Goal: Task Accomplishment & Management: Manage account settings

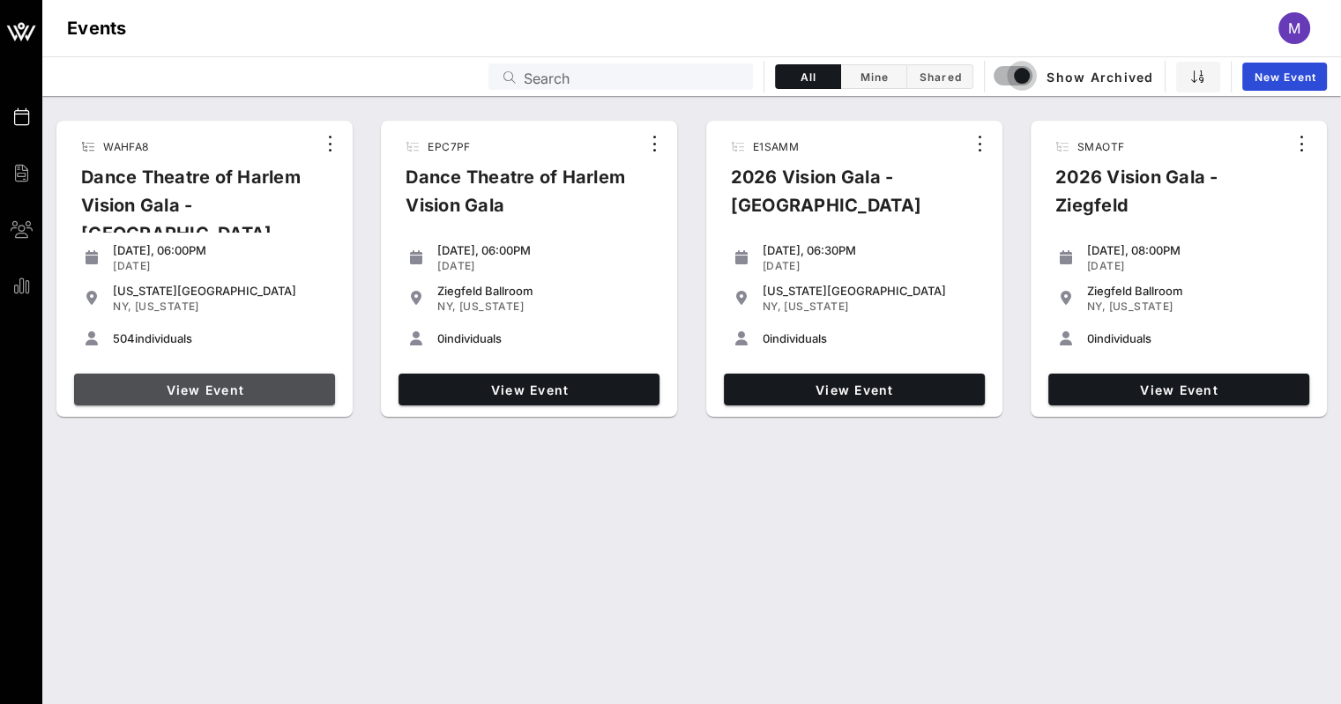
click at [225, 392] on span "View Event" at bounding box center [204, 390] width 247 height 15
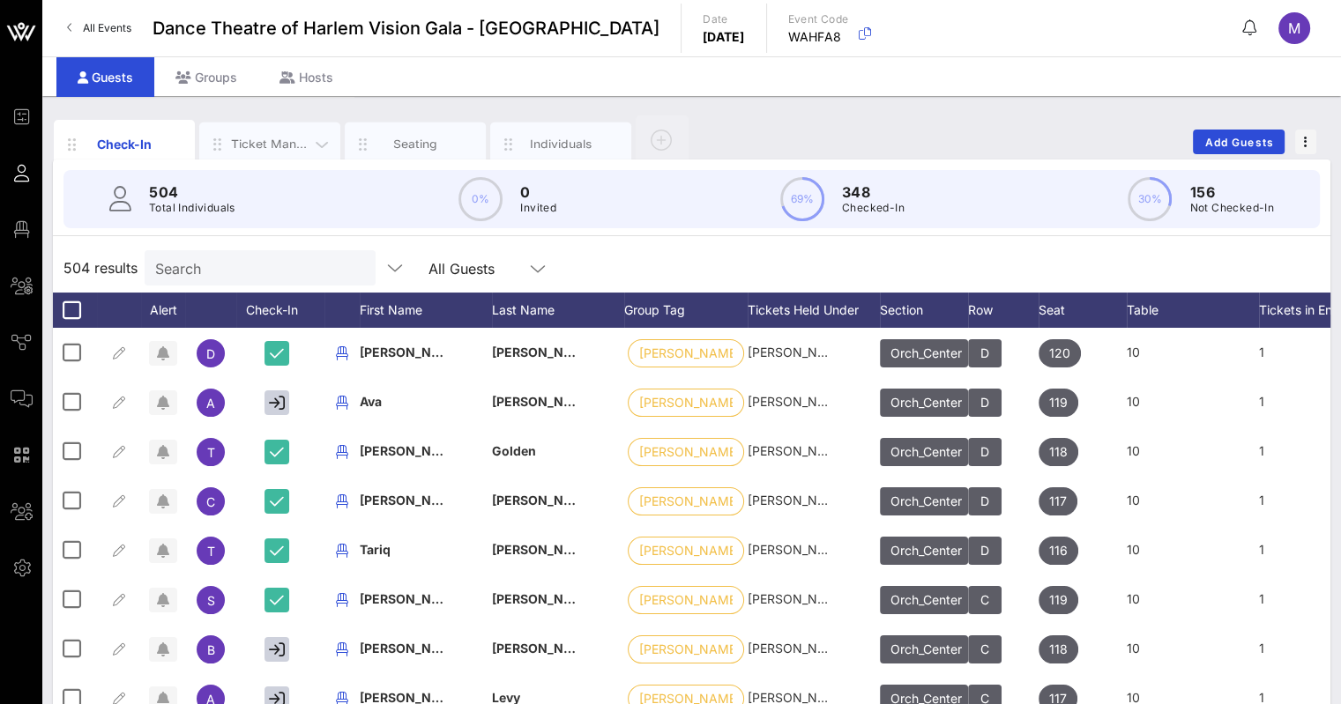
click at [279, 139] on div "Ticket Management" at bounding box center [270, 144] width 78 height 17
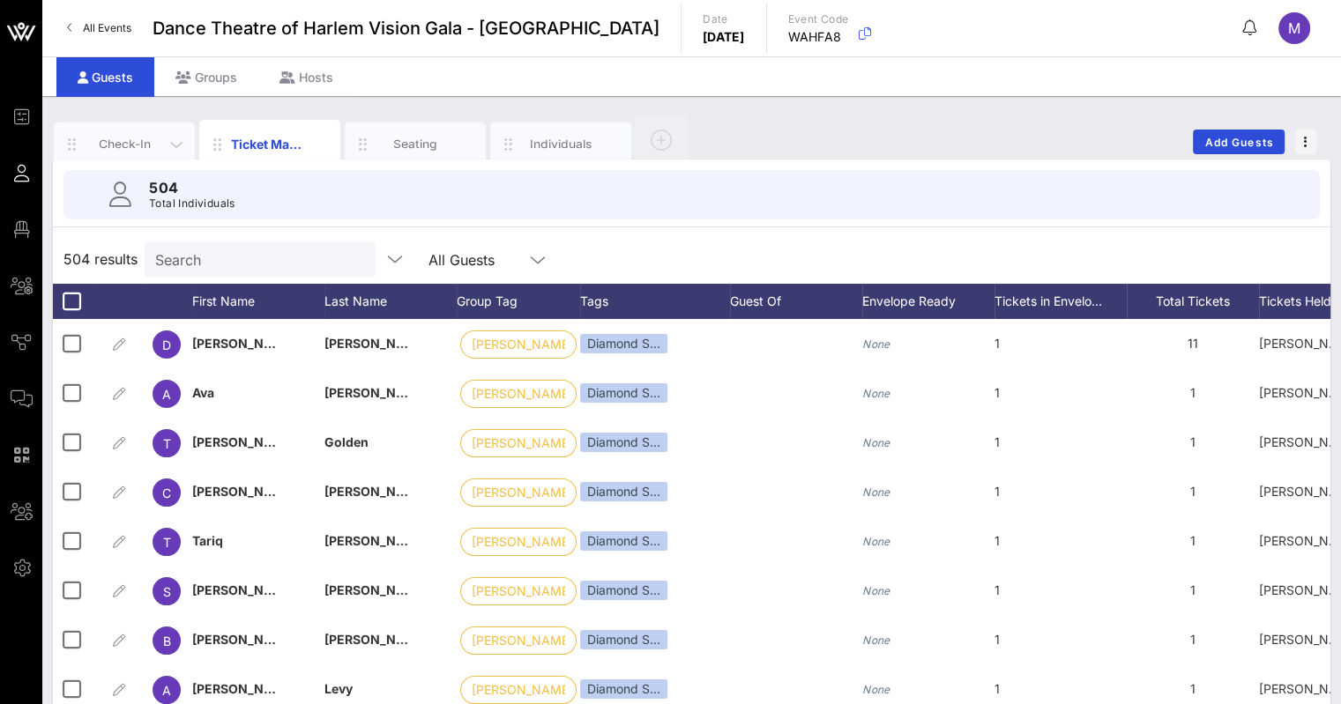
click at [130, 140] on div "Check-In" at bounding box center [125, 144] width 78 height 17
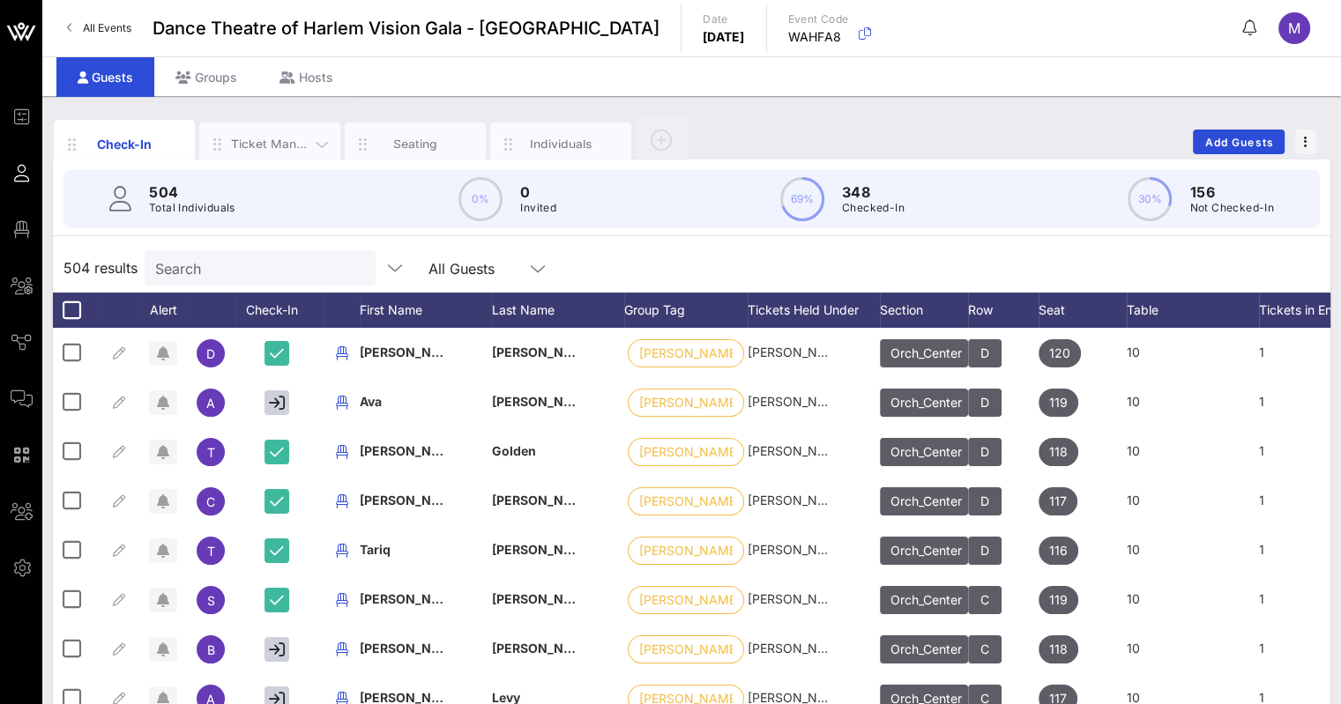
click at [260, 144] on div "Ticket Management" at bounding box center [270, 144] width 78 height 17
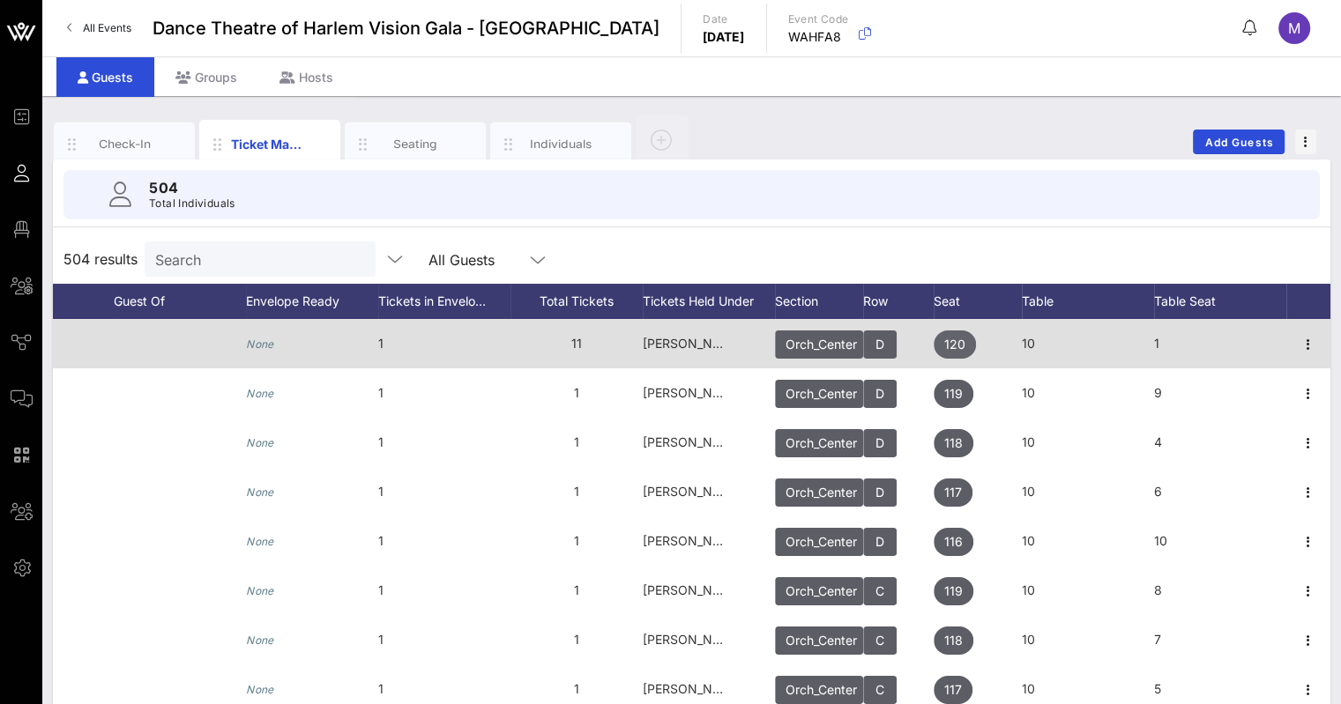
scroll to position [0, 629]
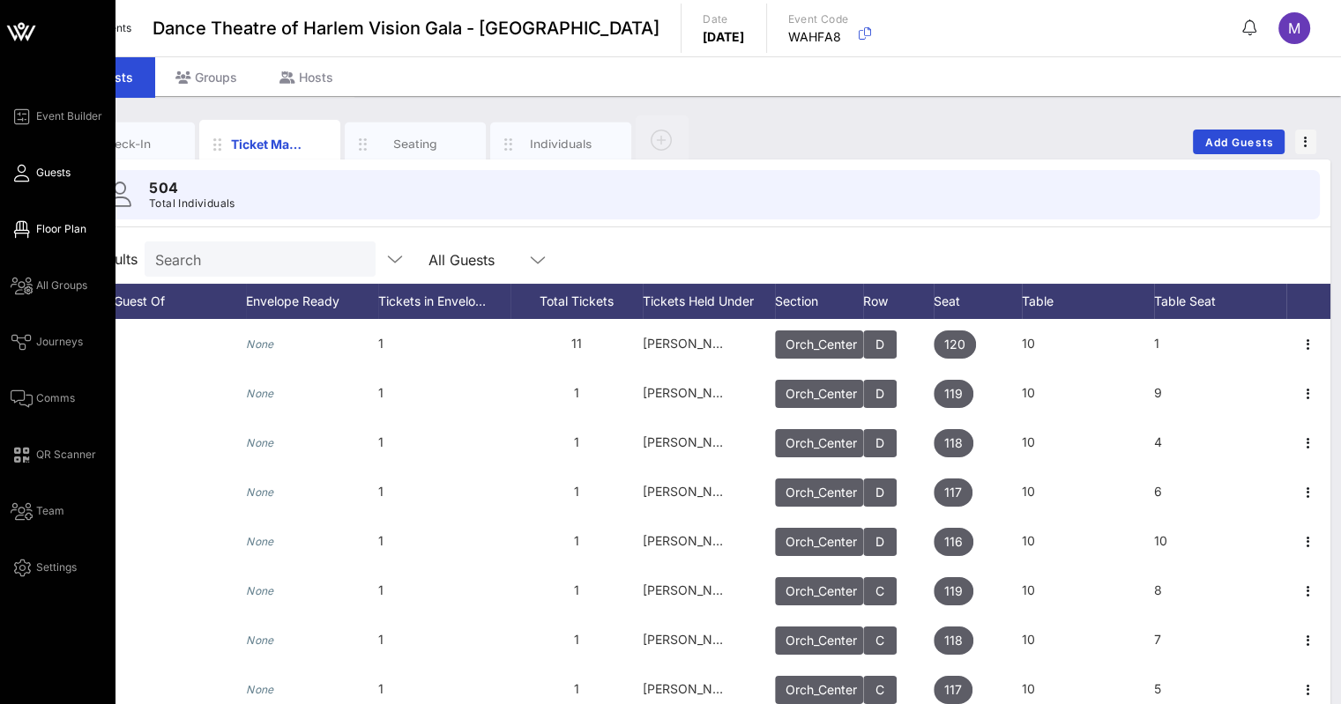
click at [34, 233] on link "Floor Plan" at bounding box center [49, 229] width 76 height 21
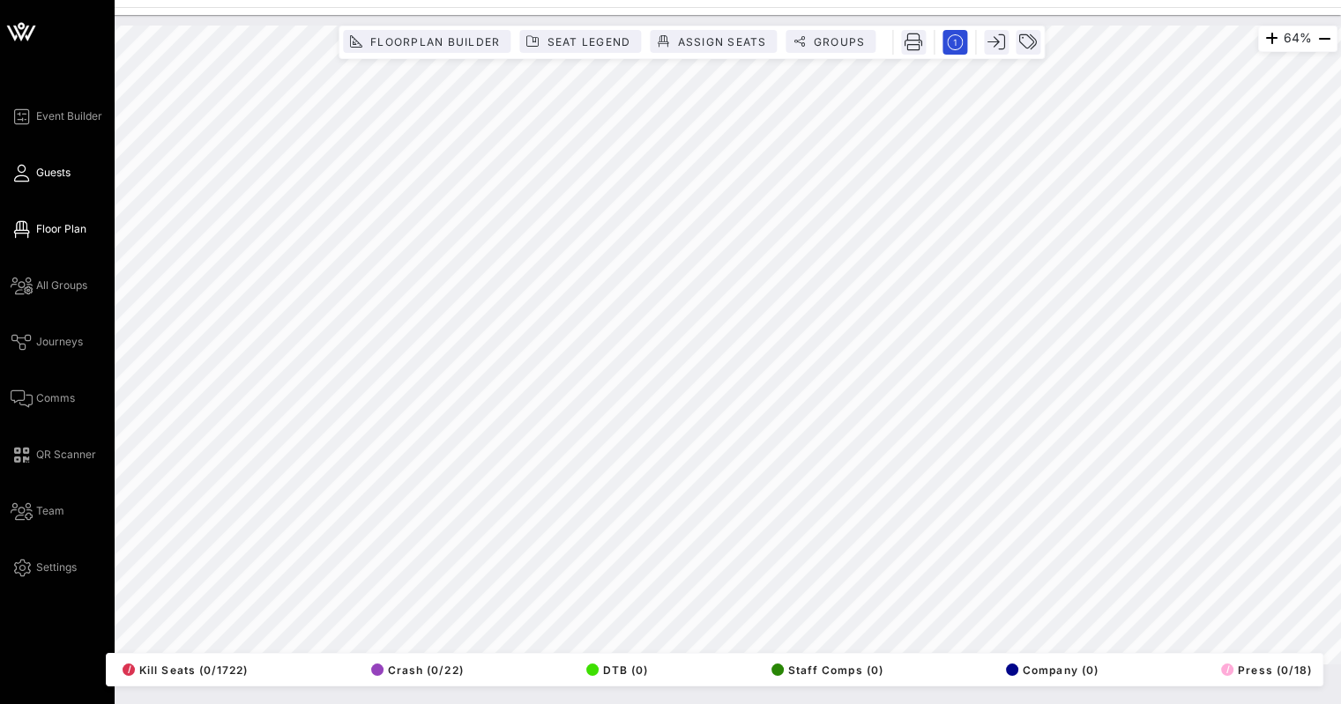
click at [22, 172] on icon at bounding box center [22, 173] width 22 height 3
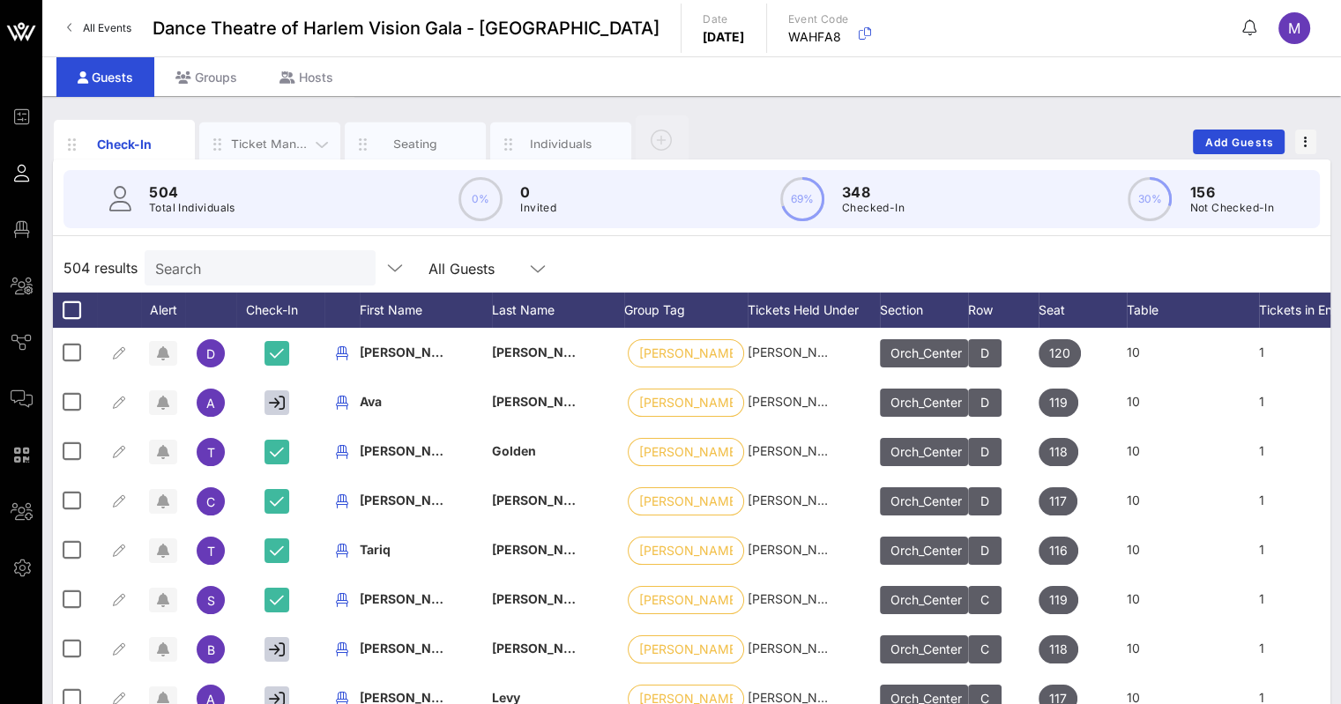
click at [253, 137] on div "Ticket Management" at bounding box center [270, 144] width 78 height 17
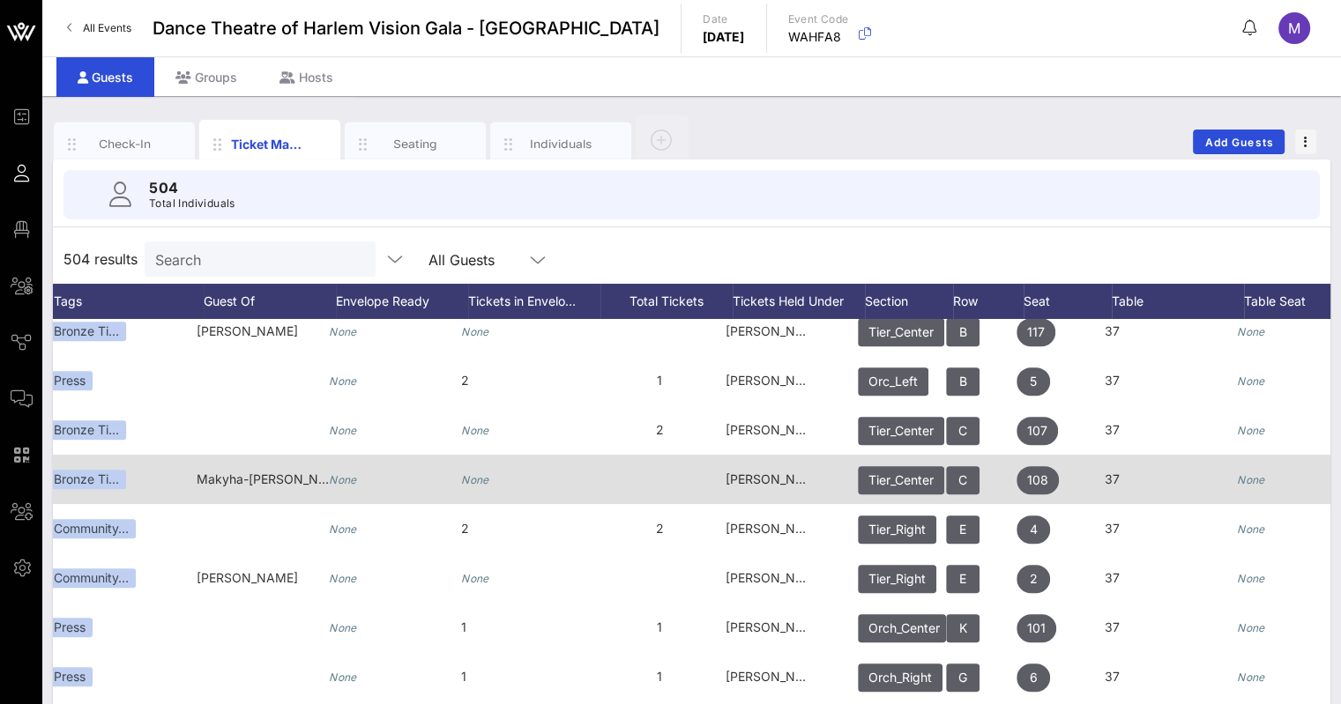
scroll to position [21139, 508]
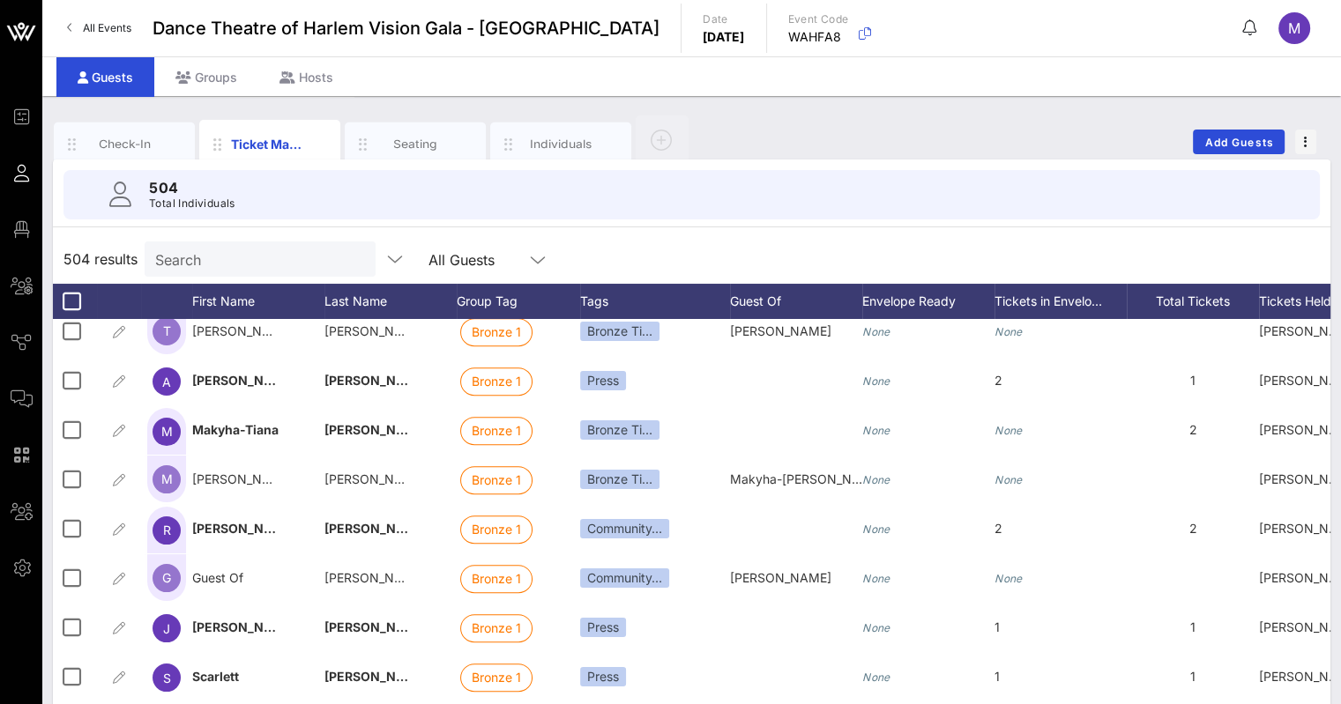
click at [104, 22] on span "All Events" at bounding box center [107, 27] width 48 height 13
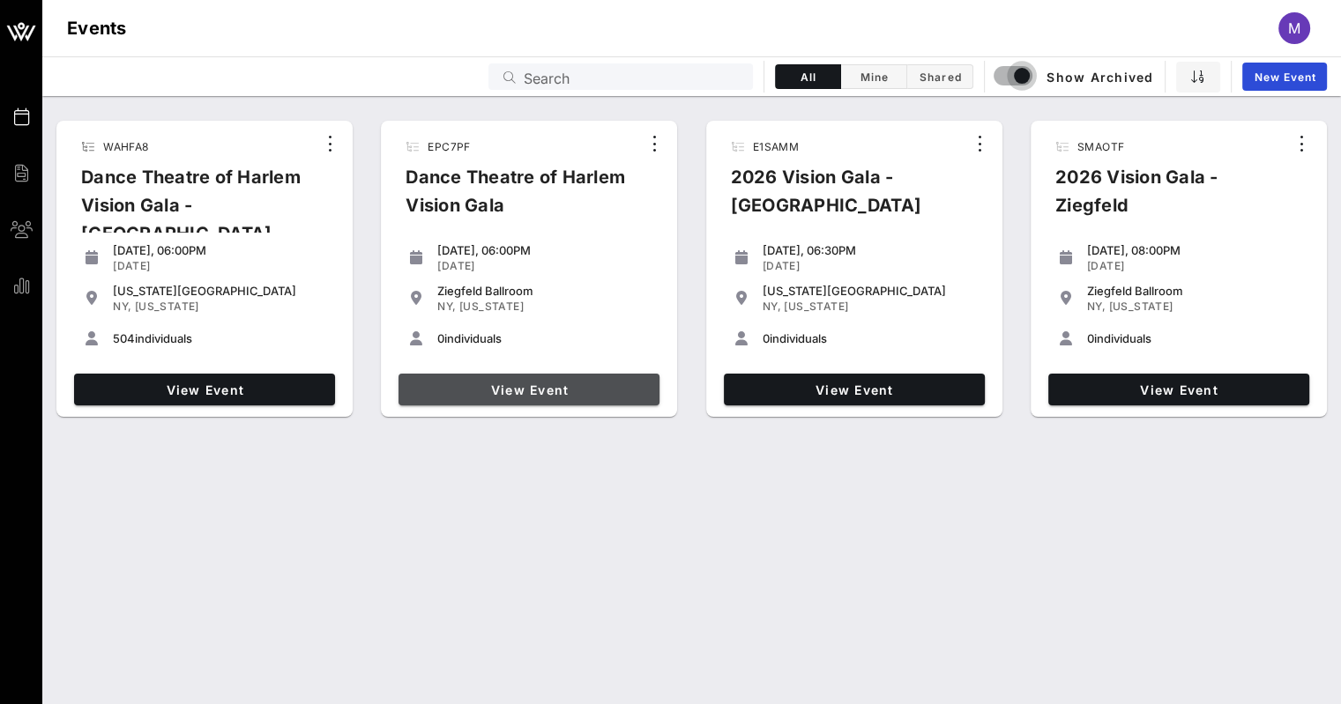
click at [522, 390] on span "View Event" at bounding box center [528, 390] width 247 height 15
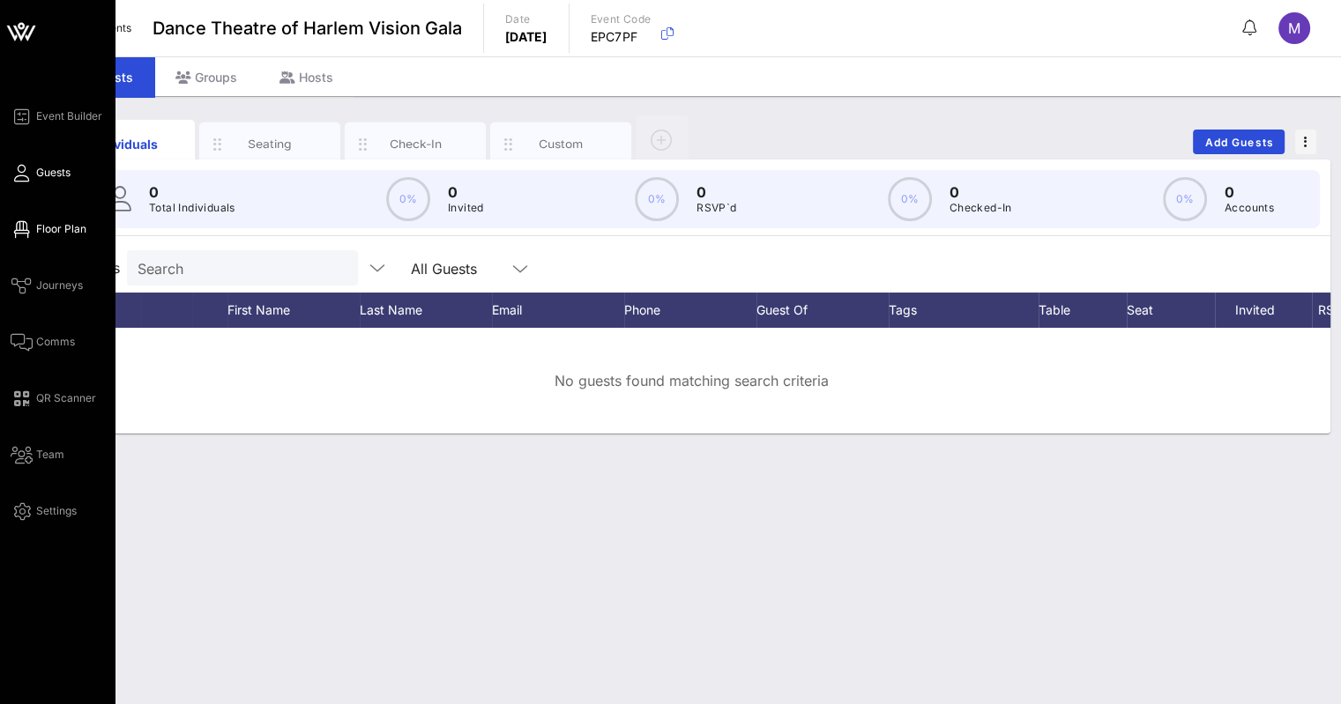
click at [25, 231] on icon at bounding box center [22, 229] width 22 height 3
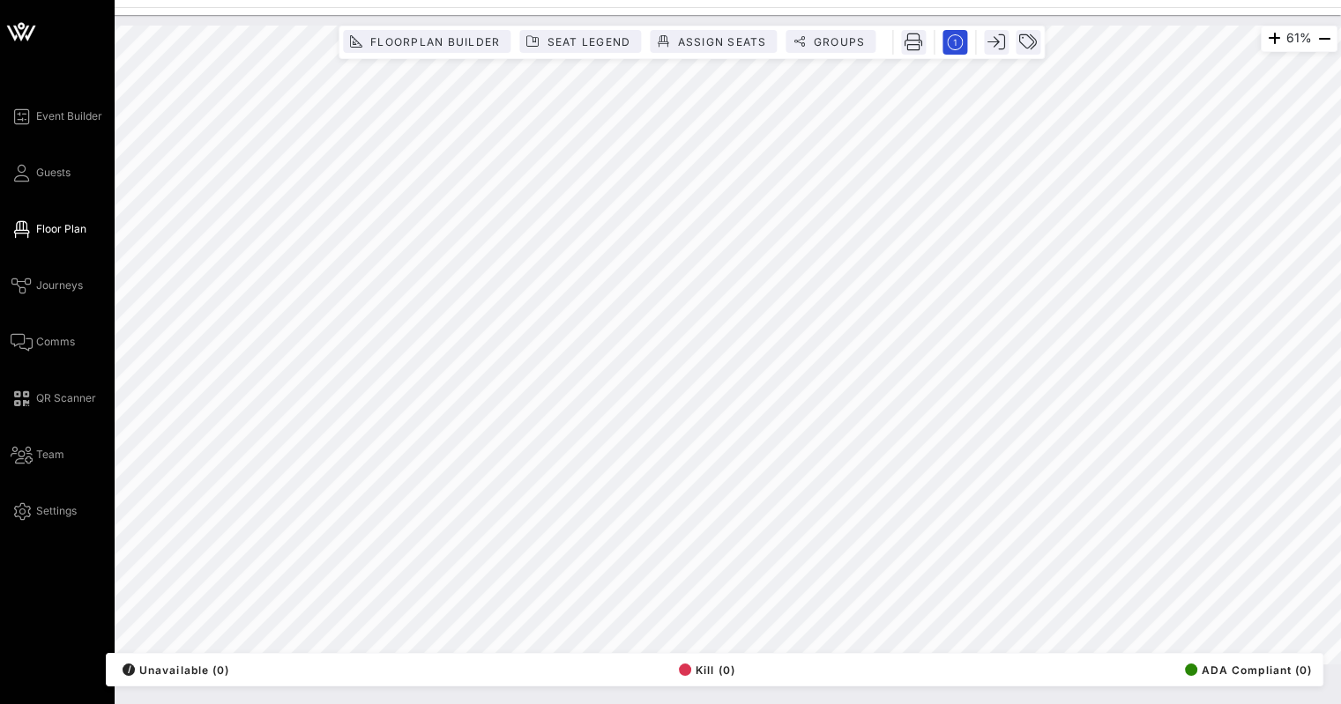
click at [26, 30] on icon at bounding box center [21, 33] width 16 height 15
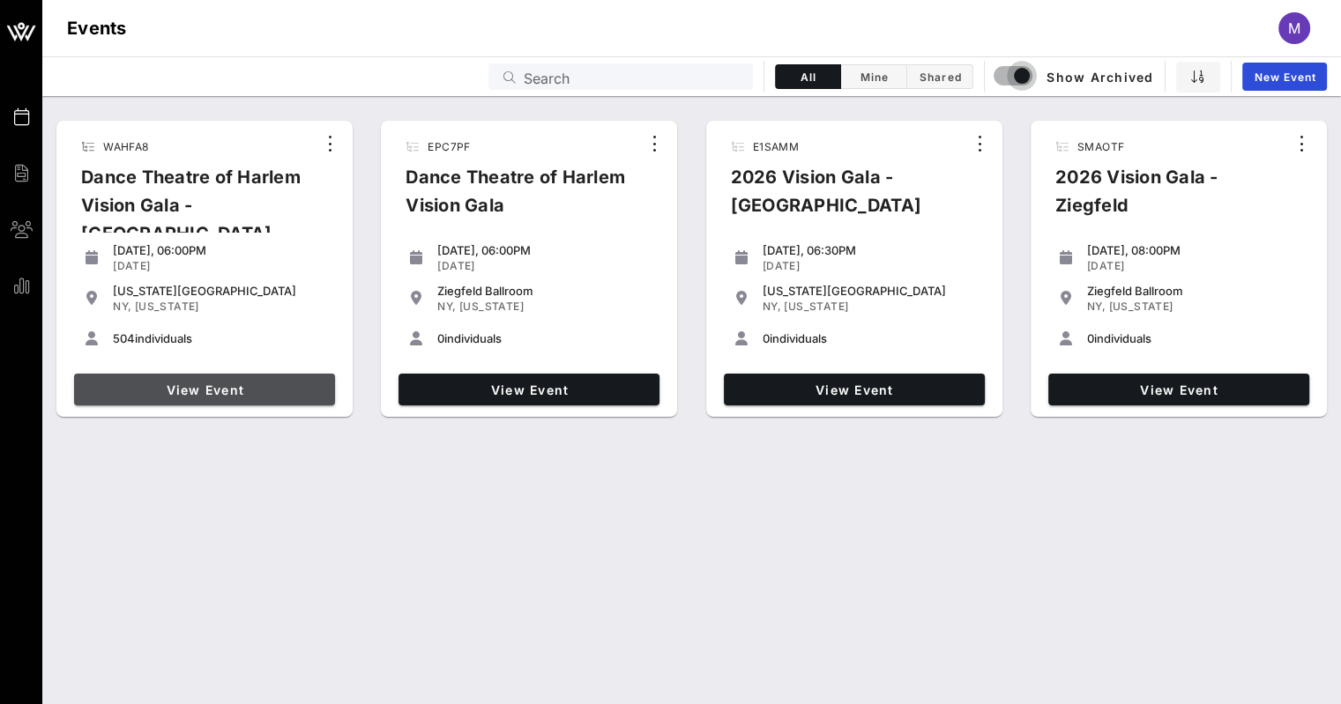
click at [217, 396] on span "View Event" at bounding box center [204, 390] width 247 height 15
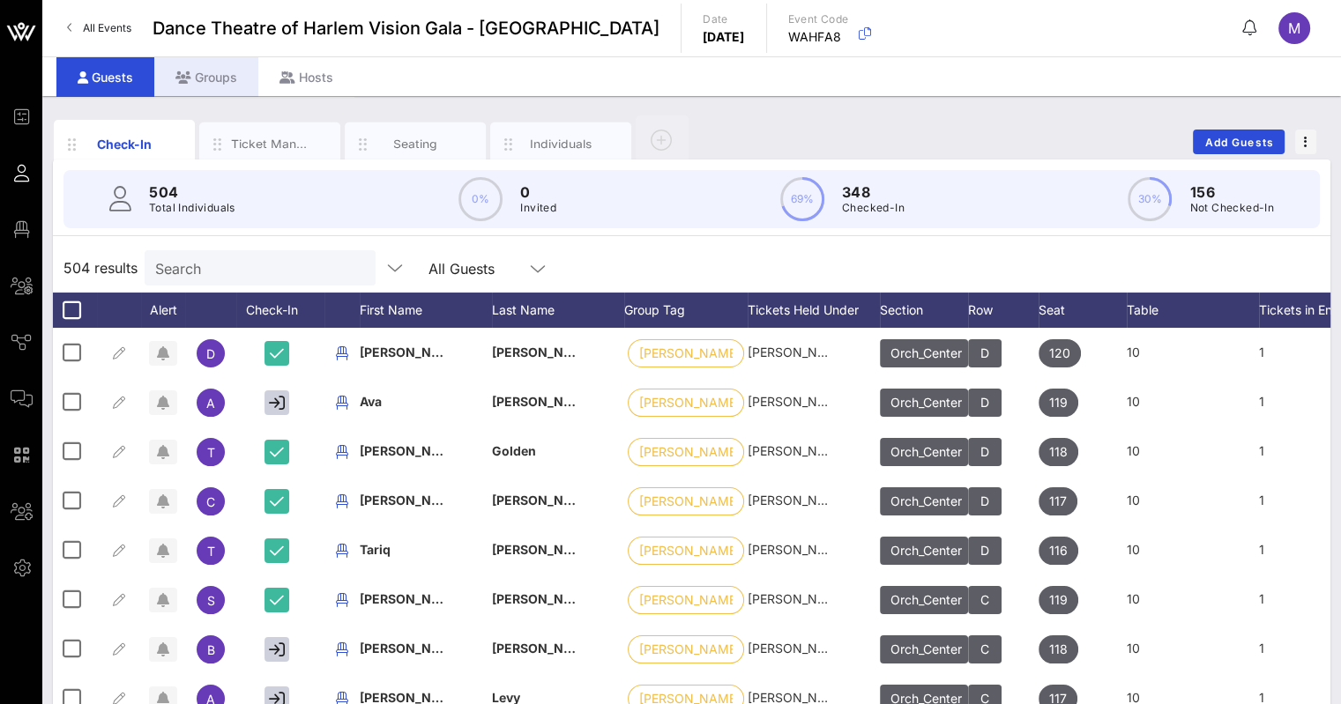
click at [236, 76] on div "Groups" at bounding box center [206, 77] width 104 height 40
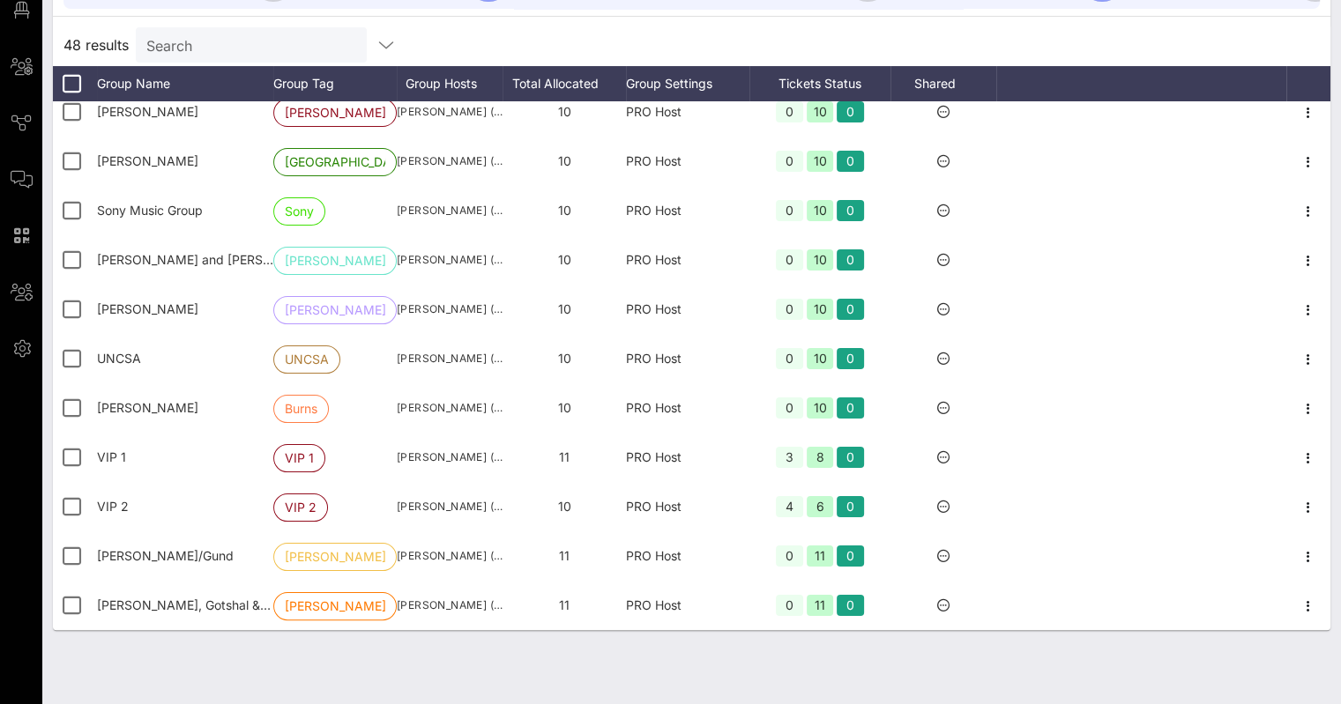
scroll to position [232, 0]
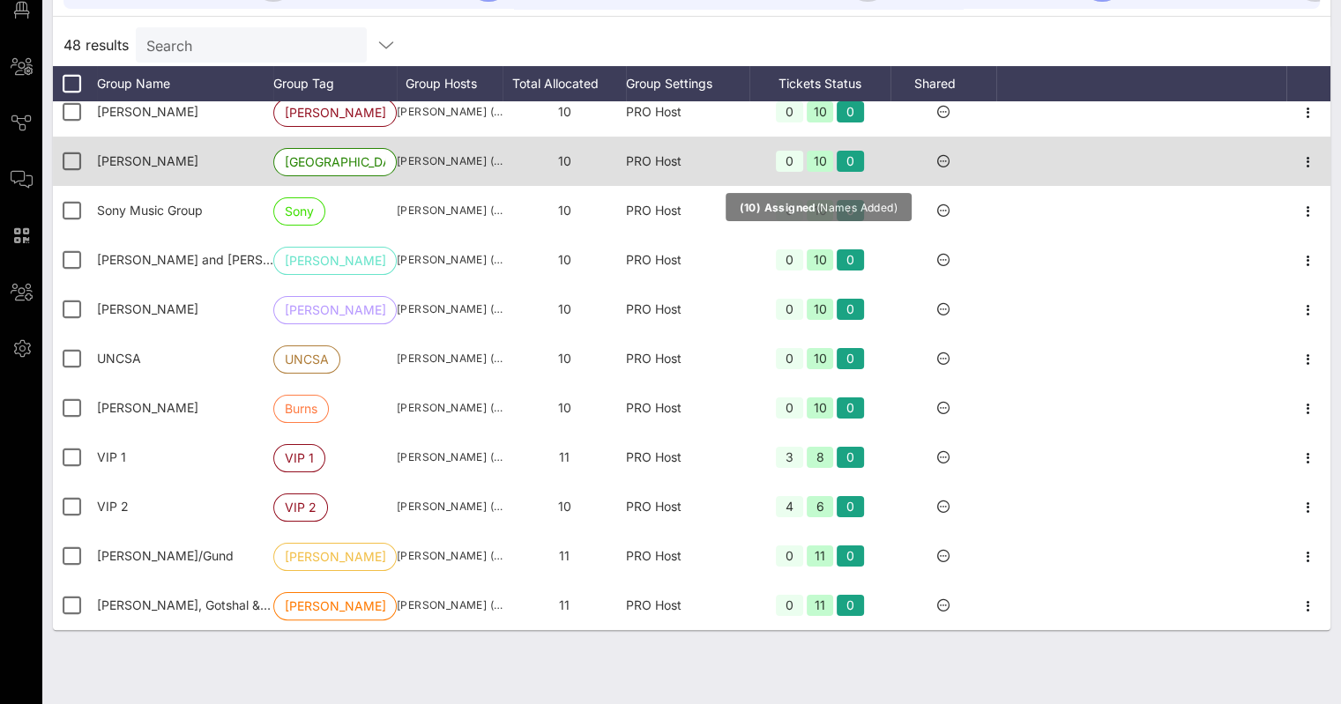
click at [822, 158] on div "10" at bounding box center [820, 161] width 27 height 21
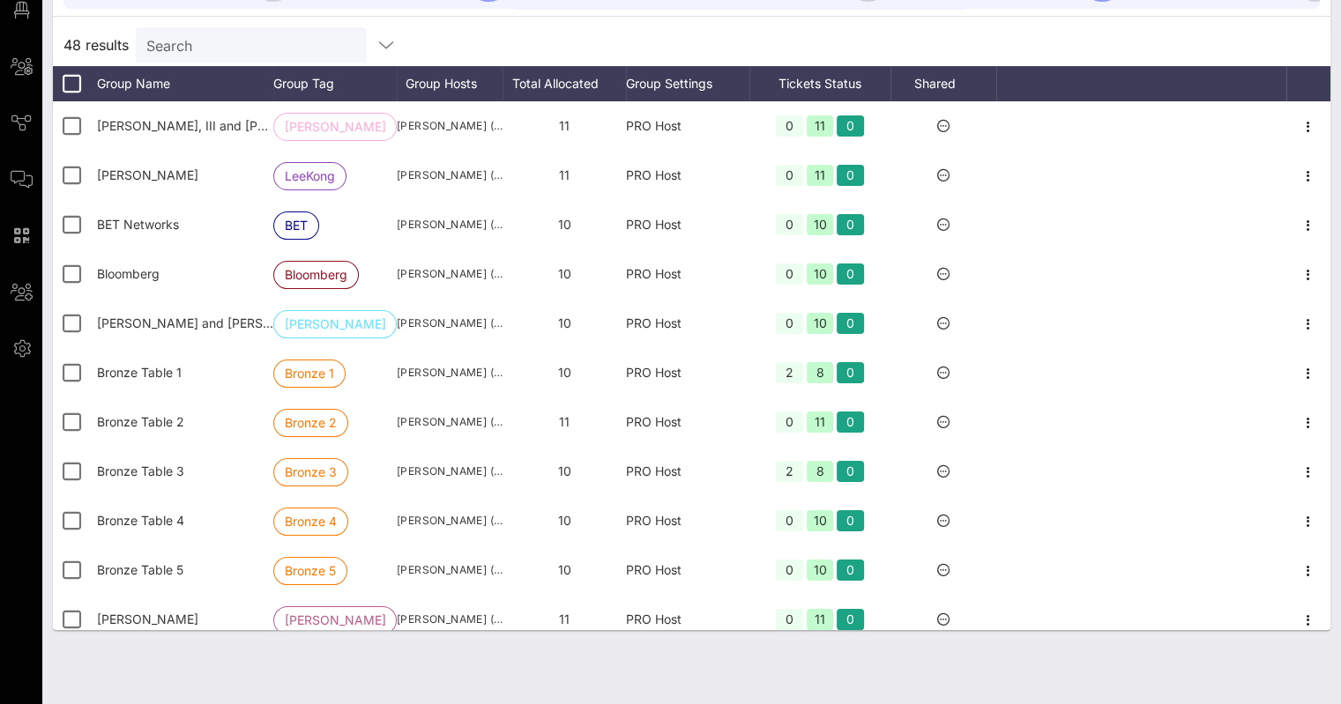
scroll to position [0, 0]
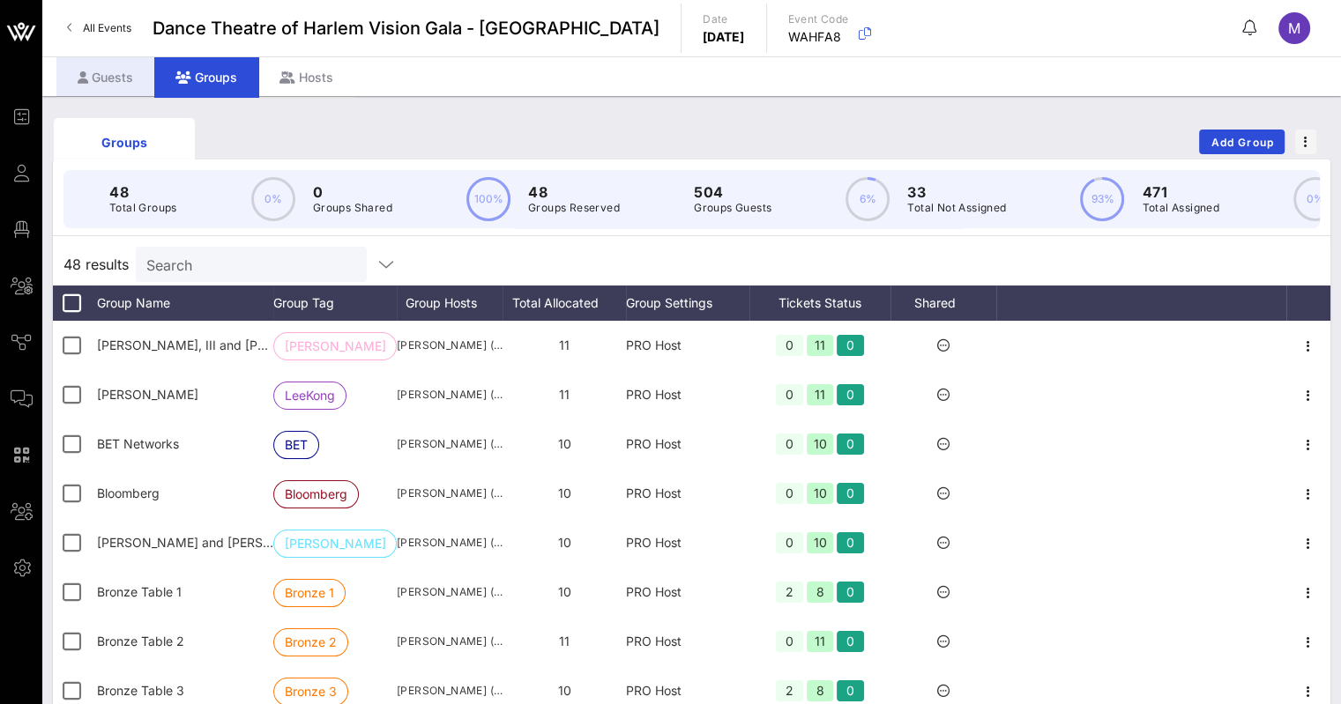
click at [95, 70] on div "Guests" at bounding box center [105, 77] width 98 height 40
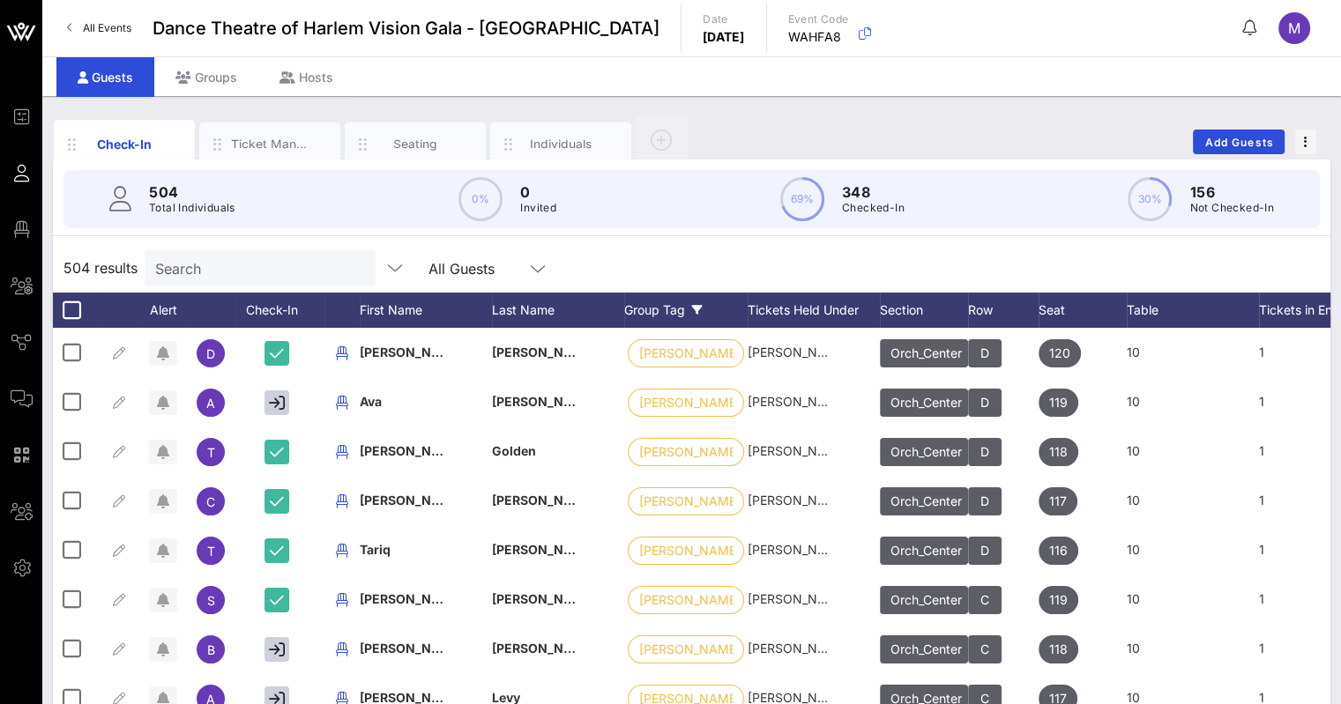
click at [658, 309] on div "Group Tag" at bounding box center [685, 310] width 123 height 35
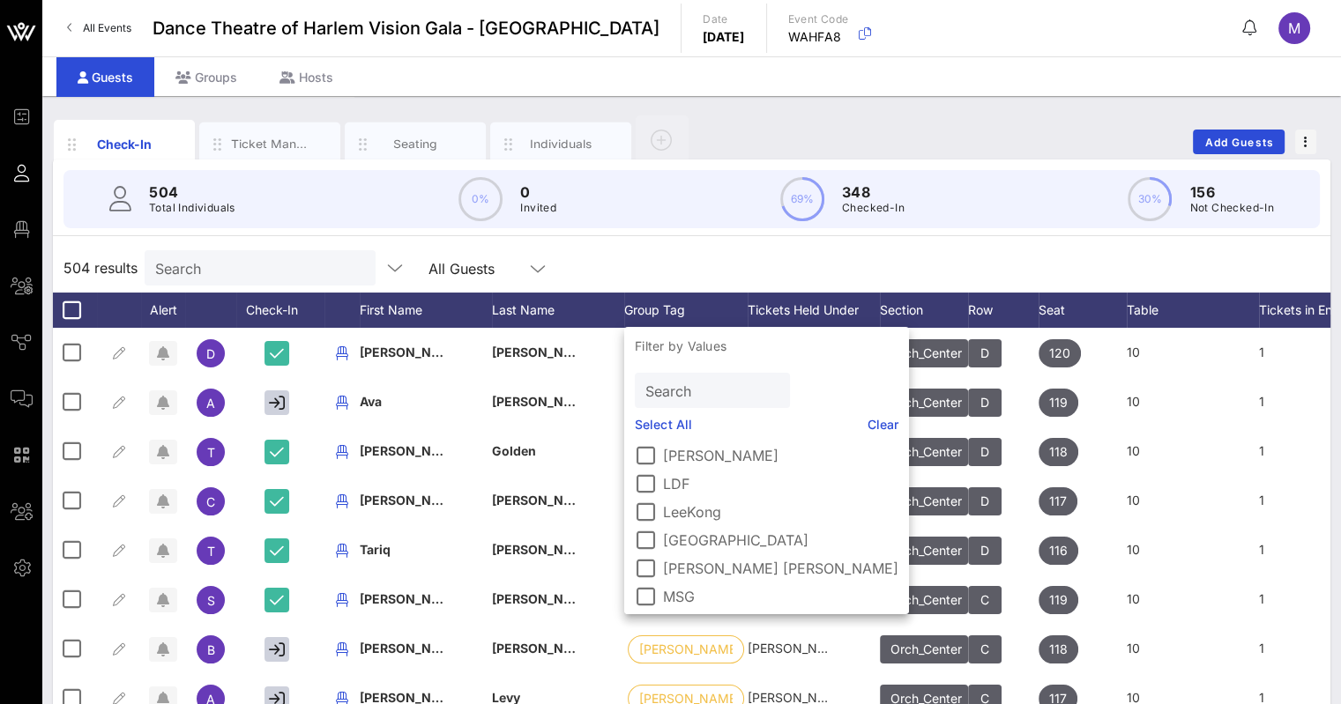
scroll to position [788, 0]
click at [647, 539] on div at bounding box center [645, 542] width 30 height 30
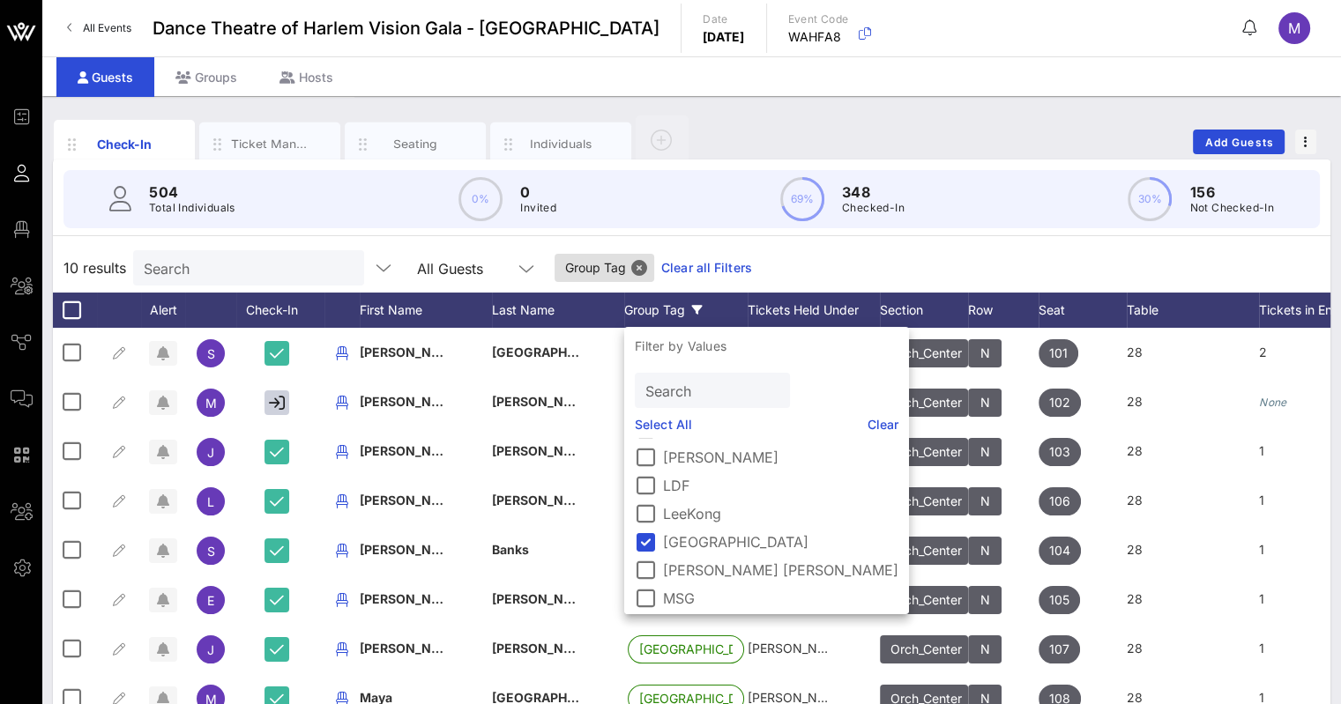
click at [808, 248] on div "10 results Search All Guests Group Tag Clear all Filters" at bounding box center [691, 267] width 1277 height 49
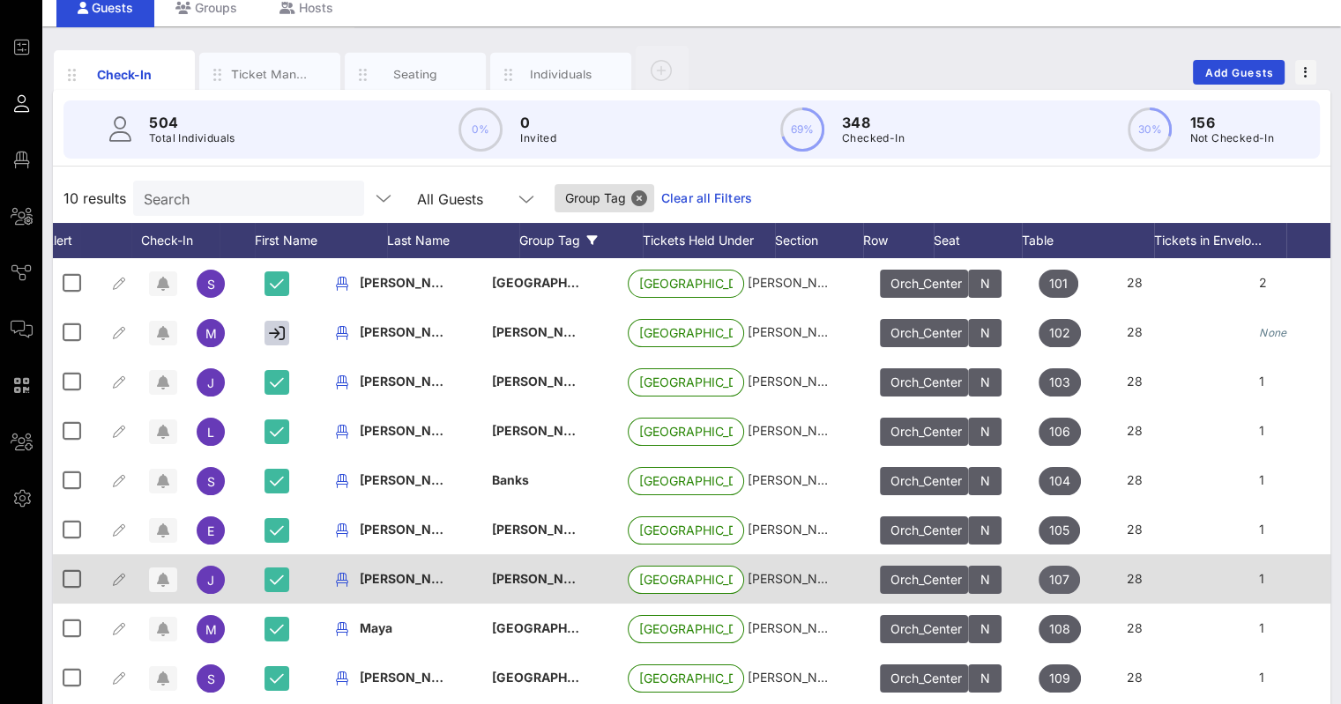
scroll to position [0, 0]
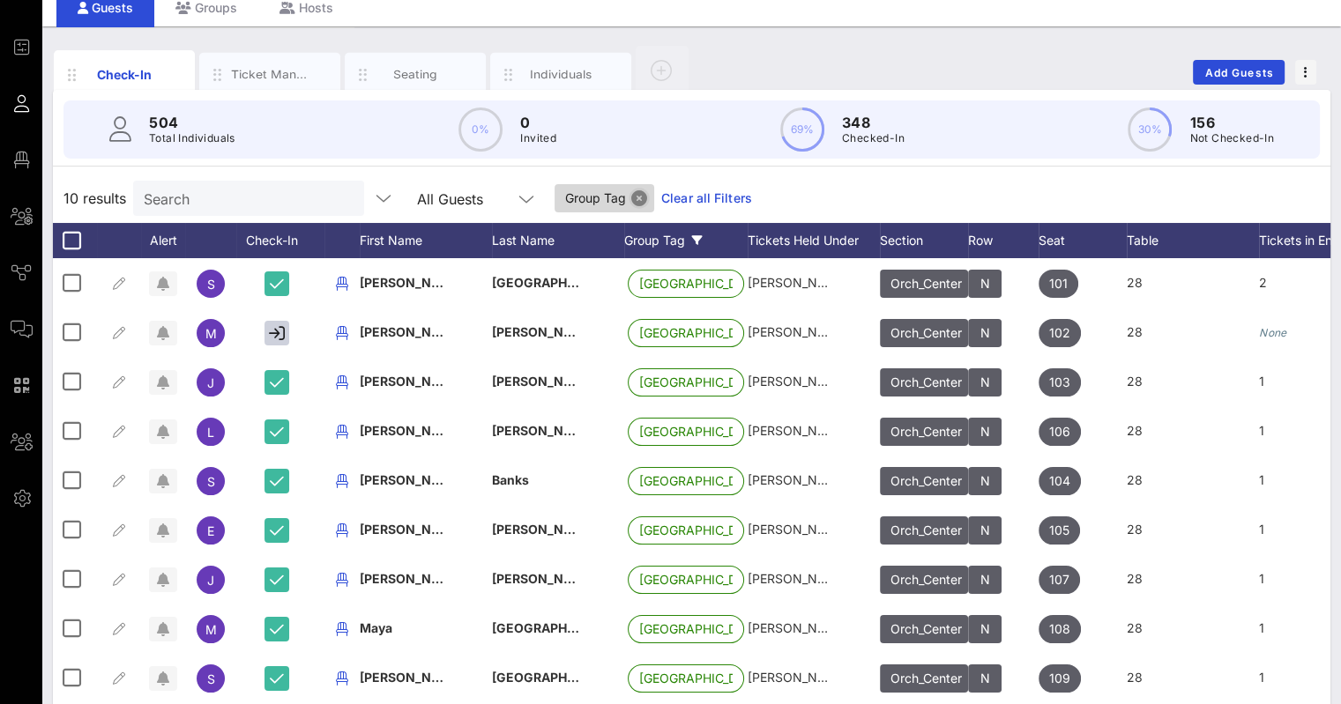
click at [631, 195] on button "Close" at bounding box center [639, 198] width 16 height 16
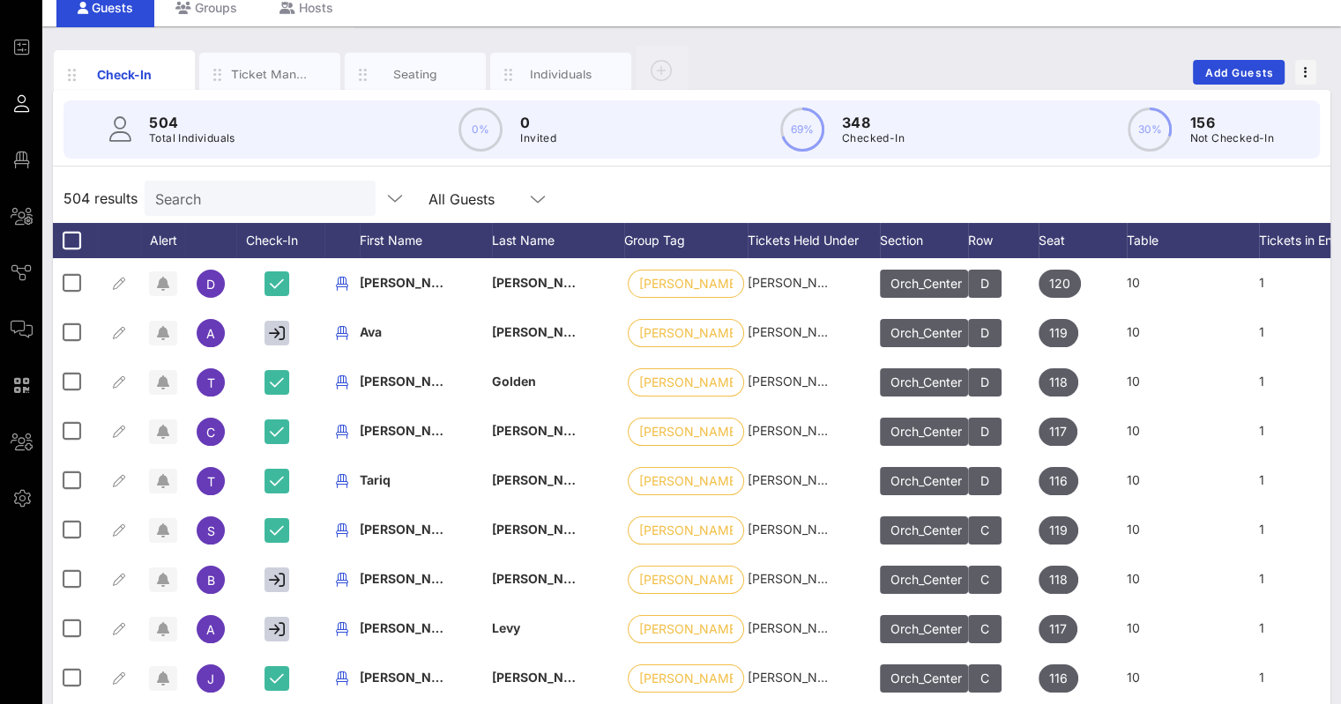
click at [216, 198] on input "Search" at bounding box center [258, 198] width 206 height 23
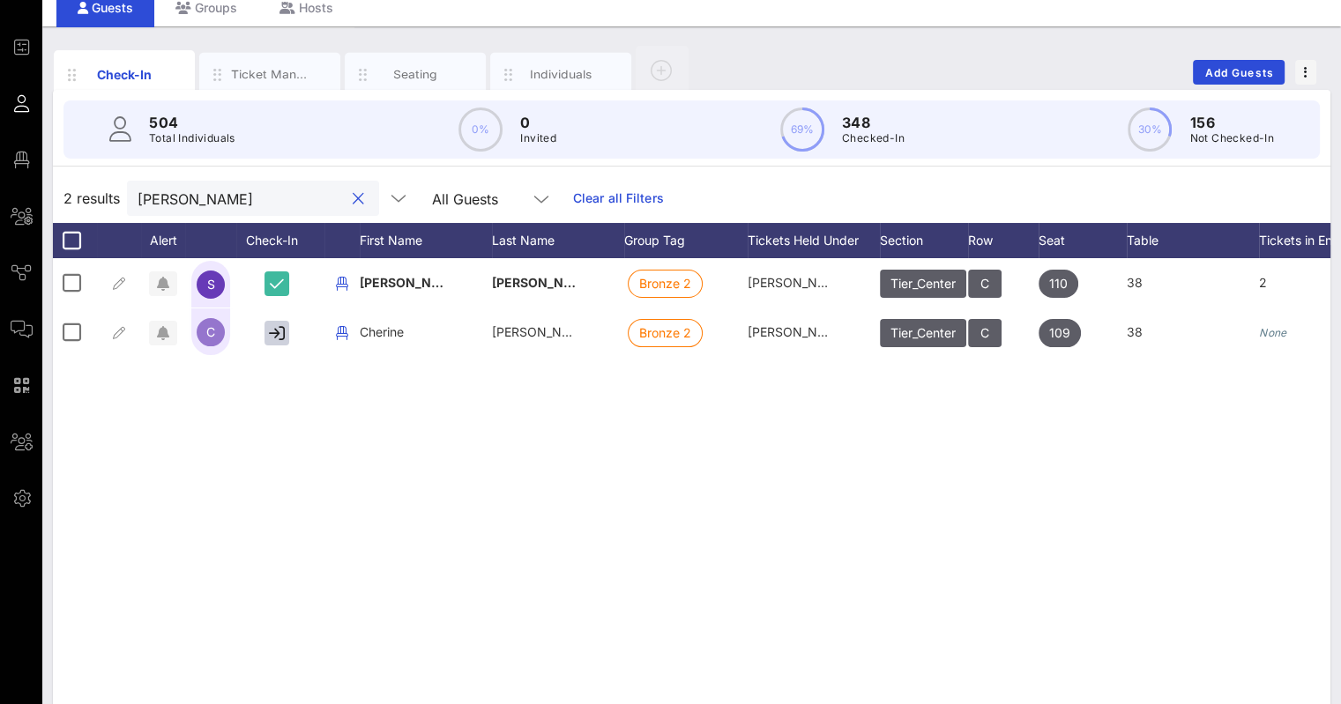
type input "[PERSON_NAME]"
click at [353, 197] on button "clear icon" at bounding box center [358, 199] width 11 height 18
